Goal: Information Seeking & Learning: Check status

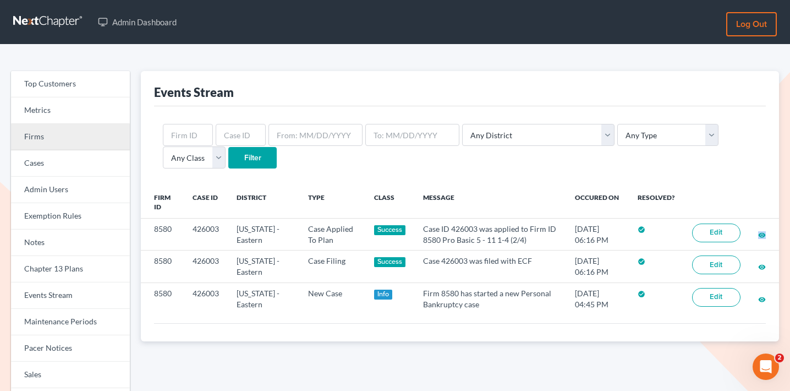
click at [97, 130] on link "Firms" at bounding box center [70, 137] width 119 height 26
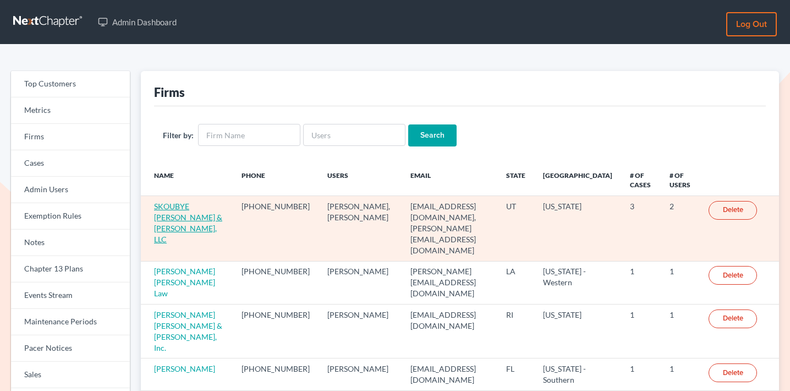
click at [197, 218] on link "SKOUBYE NIELSON & JOHANSEN, LLC" at bounding box center [188, 222] width 68 height 42
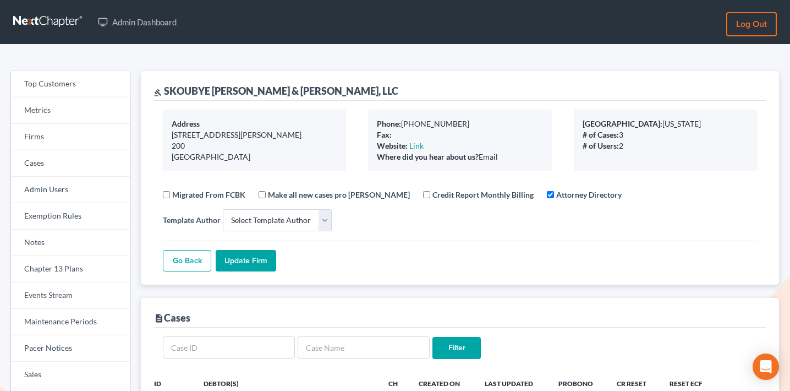
select select
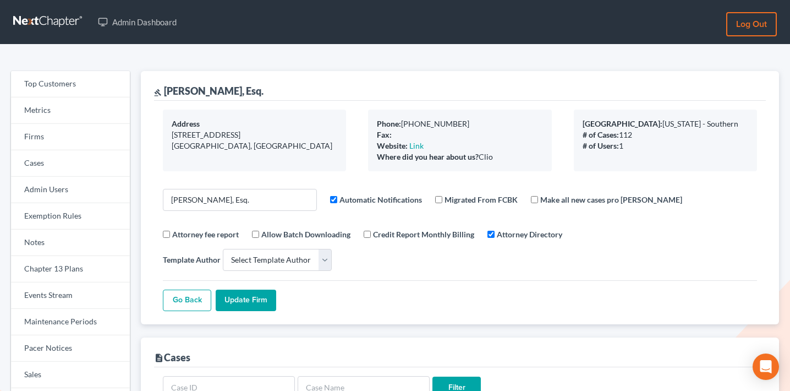
select select
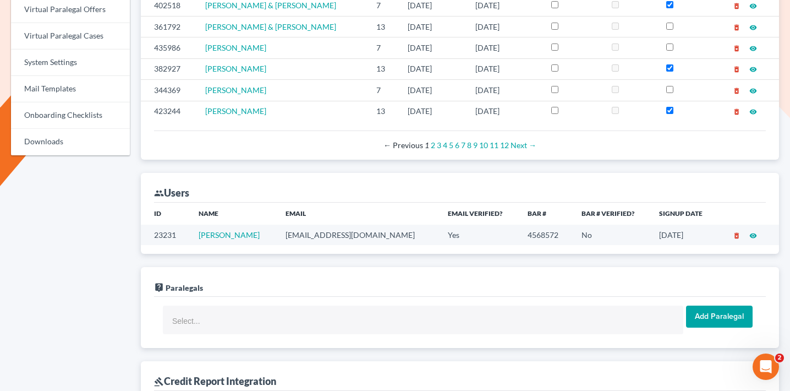
scroll to position [532, 0]
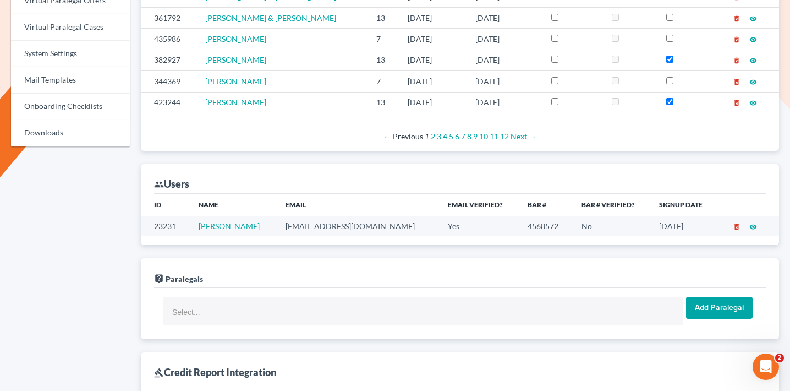
click at [325, 216] on td "meruelolaw@gmail.com" at bounding box center [358, 226] width 163 height 20
copy td "meruelolaw@gmail.com"
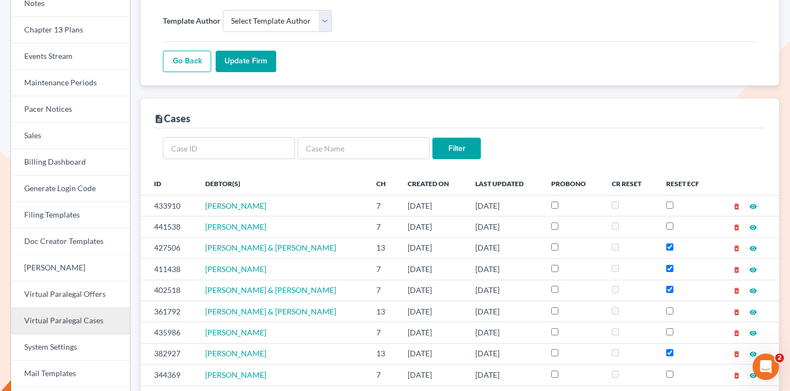
scroll to position [232, 0]
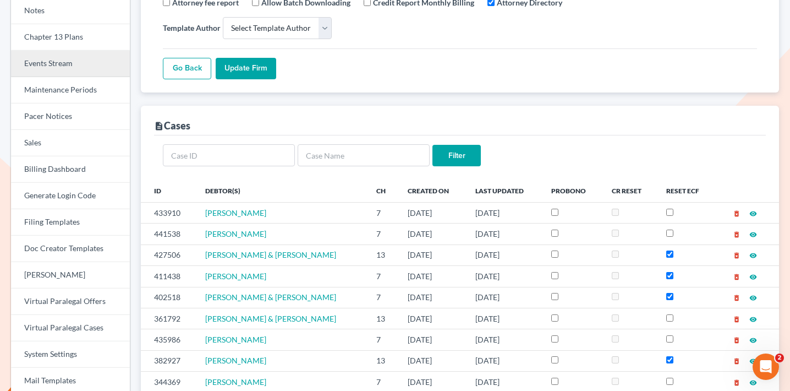
click at [79, 59] on link "Events Stream" at bounding box center [70, 64] width 119 height 26
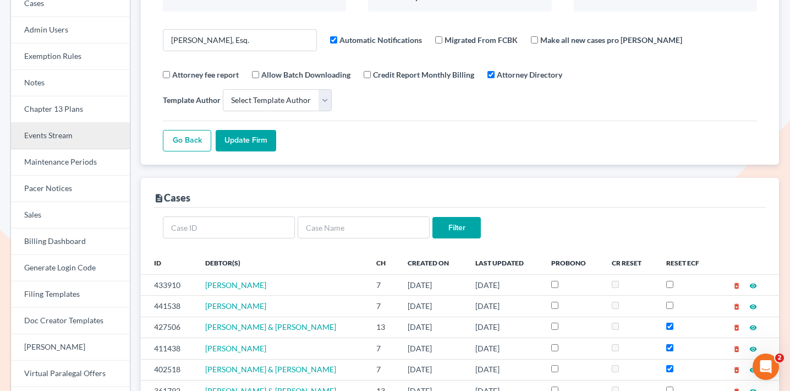
scroll to position [150, 0]
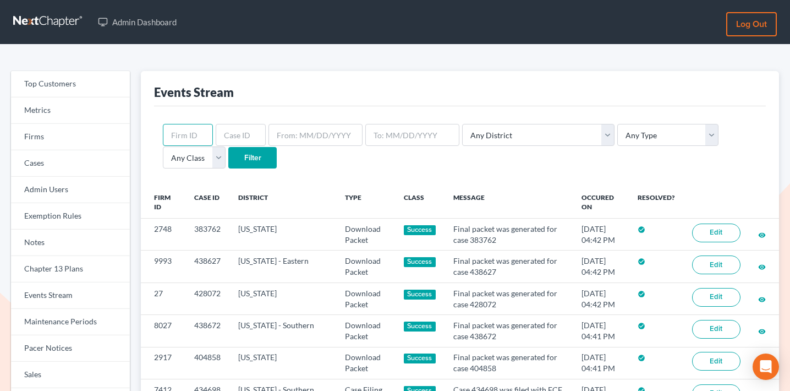
click at [187, 131] on input "text" at bounding box center [188, 135] width 50 height 22
paste input "11181"
type input "11181"
click at [617, 135] on select "Any Type Case Applied To Plan Case Archive Case Duplicate Case Filing Chapter 1…" at bounding box center [667, 135] width 101 height 22
select select "case_filing"
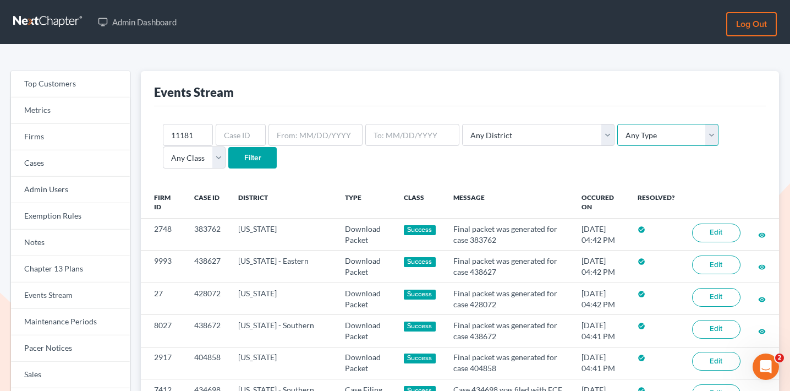
click at [617, 124] on select "Any Type Case Applied To Plan Case Archive Case Duplicate Case Filing Chapter 1…" at bounding box center [667, 135] width 101 height 22
click at [226, 146] on select "Any Class Success Error Info" at bounding box center [194, 157] width 63 height 22
select select "success"
click at [226, 146] on select "Any Class Success Error Info" at bounding box center [194, 157] width 63 height 22
click at [287, 131] on input "text" at bounding box center [315, 135] width 94 height 22
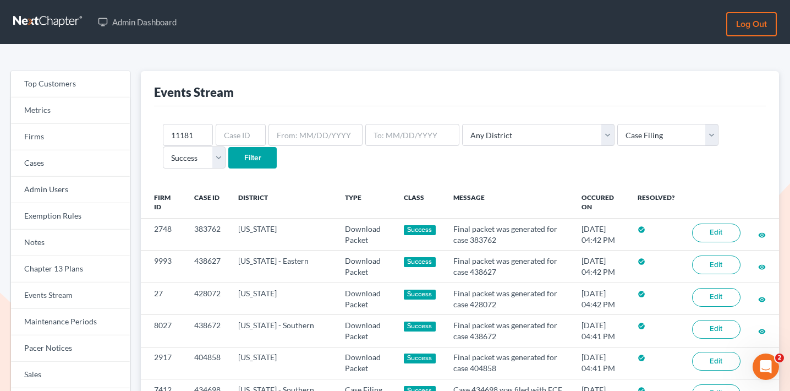
click at [228, 155] on input "Filter" at bounding box center [252, 158] width 48 height 22
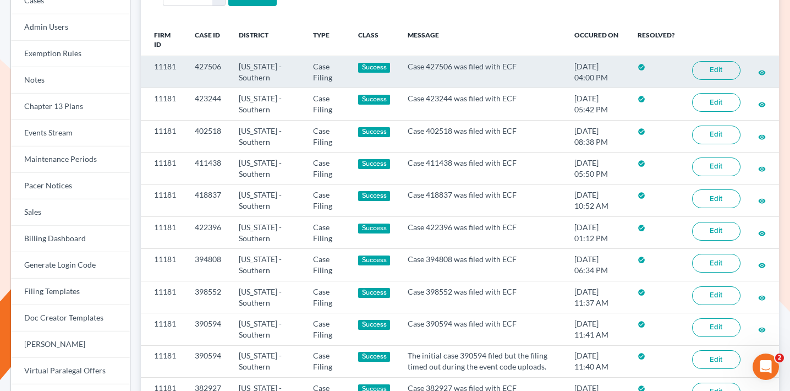
scroll to position [160, 0]
